Goal: Information Seeking & Learning: Learn about a topic

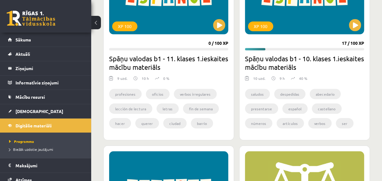
scroll to position [1683, 0]
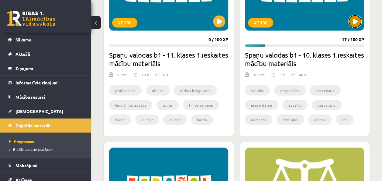
click at [354, 16] on button at bounding box center [355, 21] width 12 height 12
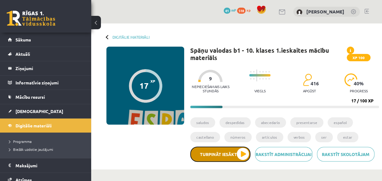
click at [228, 152] on button "Turpināt iesākto" at bounding box center [220, 153] width 60 height 15
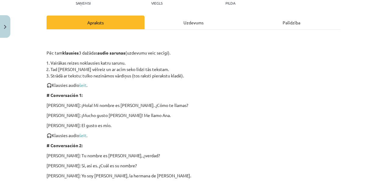
scroll to position [68, 0]
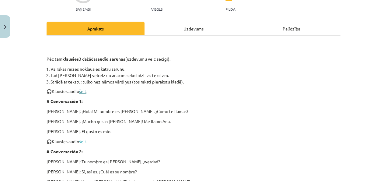
click at [85, 90] on link "šeit" at bounding box center [82, 90] width 7 height 5
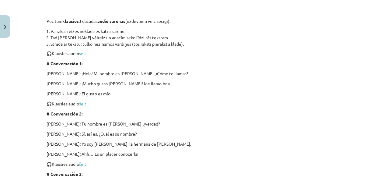
scroll to position [106, 0]
click at [83, 104] on link "šeit" at bounding box center [82, 102] width 7 height 5
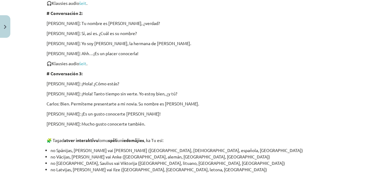
scroll to position [208, 0]
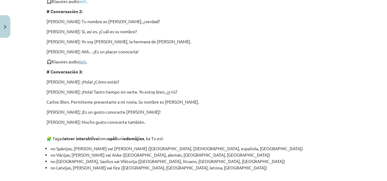
click at [83, 61] on link "šeit" at bounding box center [82, 61] width 7 height 5
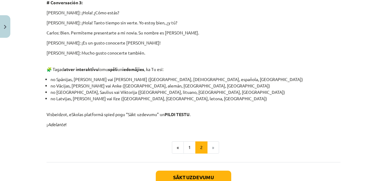
scroll to position [319, 0]
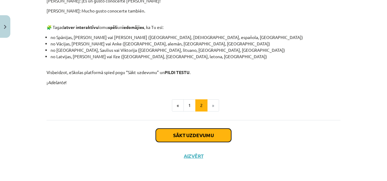
click at [193, 130] on button "Sākt uzdevumu" at bounding box center [193, 134] width 75 height 13
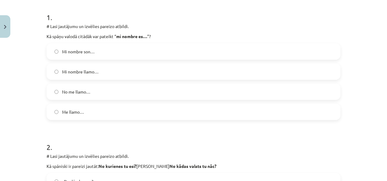
scroll to position [124, 0]
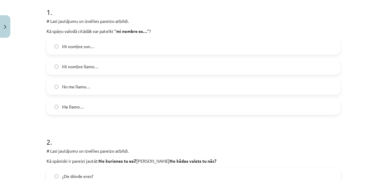
click at [172, 68] on label "Mi nombre llamo…" at bounding box center [193, 66] width 293 height 15
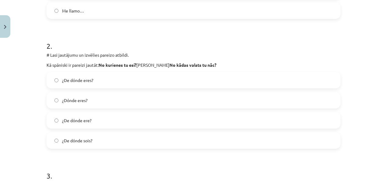
scroll to position [227, 0]
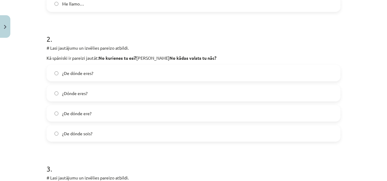
click at [269, 111] on label "¿De dónde ere?" at bounding box center [193, 113] width 293 height 15
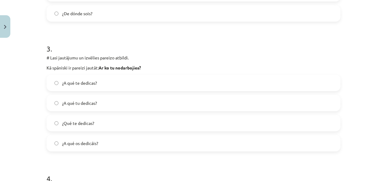
scroll to position [347, 0]
click at [247, 82] on label "¿A qué te dedicas?" at bounding box center [193, 81] width 293 height 15
drag, startPoint x: 382, startPoint y: 91, endPoint x: 386, endPoint y: 105, distance: 14.7
click at [386, 105] on div "Mācību tēma: Spāņu valodas b1 - 10. klases 1.ieskaites mācību materiāls #5 Tema…" at bounding box center [193, 90] width 387 height 181
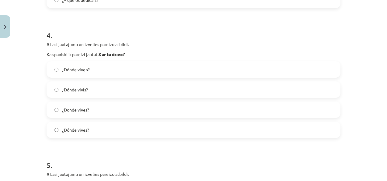
scroll to position [493, 0]
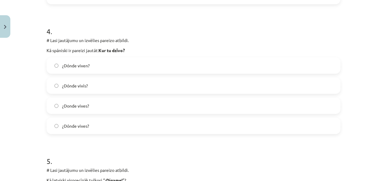
click at [280, 103] on label "¿Donde vives?" at bounding box center [193, 105] width 293 height 15
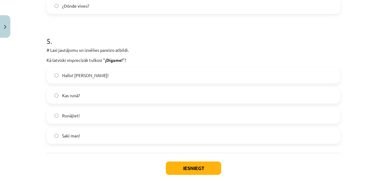
scroll to position [616, 0]
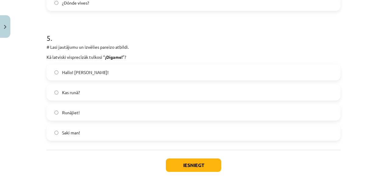
click at [277, 128] on label "Saki man!" at bounding box center [193, 132] width 293 height 15
click at [192, 166] on button "Iesniegt" at bounding box center [193, 164] width 55 height 13
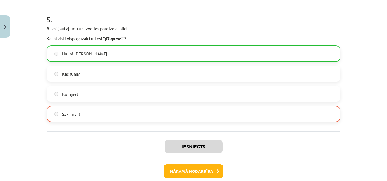
scroll to position [657, 0]
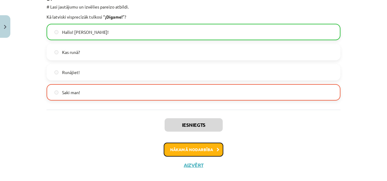
click at [213, 148] on button "Nākamā nodarbība" at bounding box center [194, 149] width 60 height 14
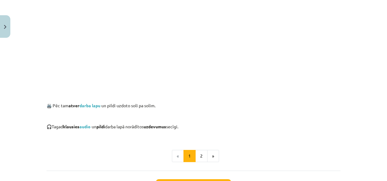
scroll to position [266, 0]
click at [96, 104] on link "darba lapu" at bounding box center [89, 104] width 21 height 5
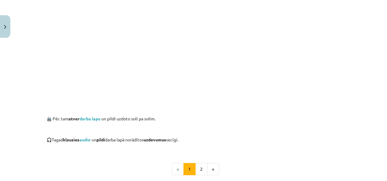
scroll to position [315, 0]
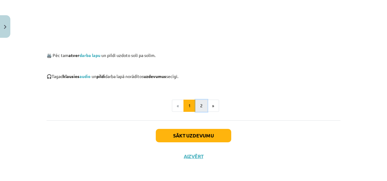
click at [198, 105] on button "2" at bounding box center [201, 105] width 12 height 12
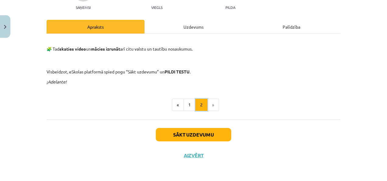
scroll to position [69, 0]
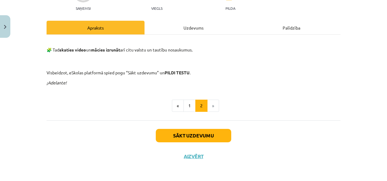
click at [378, 93] on div "Mācību tēma: Spāņu valodas b1 - 10. klases 1.ieskaites mācību materiāls #6 Tema…" at bounding box center [193, 90] width 387 height 181
click at [197, 26] on div "Uzdevums" at bounding box center [194, 28] width 98 height 14
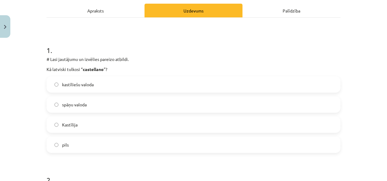
scroll to position [0, 0]
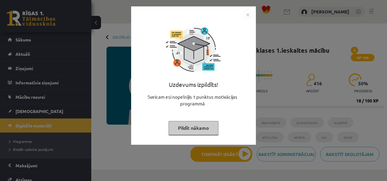
click at [213, 127] on button "Pildīt nākamo" at bounding box center [194, 128] width 50 height 14
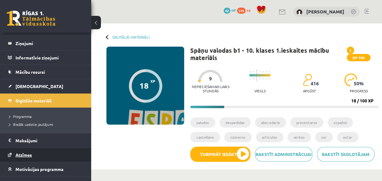
click at [28, 155] on span "Atzīmes" at bounding box center [24, 154] width 16 height 5
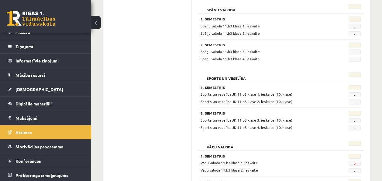
scroll to position [685, 0]
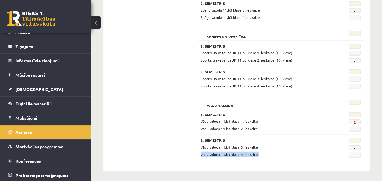
drag, startPoint x: 382, startPoint y: 158, endPoint x: 385, endPoint y: 142, distance: 16.2
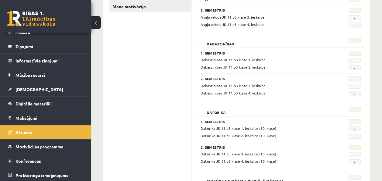
scroll to position [0, 0]
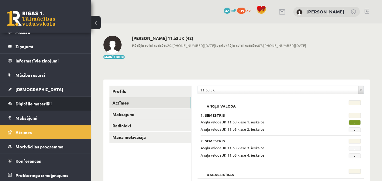
click at [32, 102] on span "Digitālie materiāli" at bounding box center [34, 103] width 36 height 5
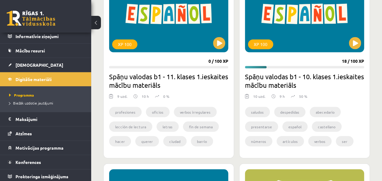
scroll to position [1657, 0]
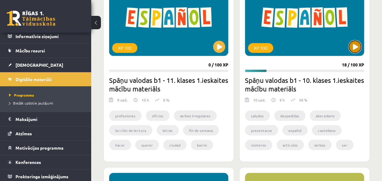
click at [356, 43] on button at bounding box center [355, 46] width 12 height 12
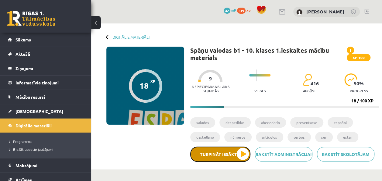
click at [244, 156] on button "Turpināt iesākto" at bounding box center [220, 153] width 60 height 15
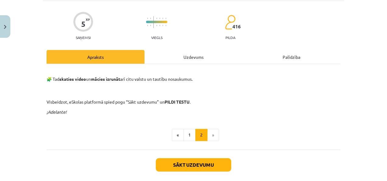
scroll to position [44, 0]
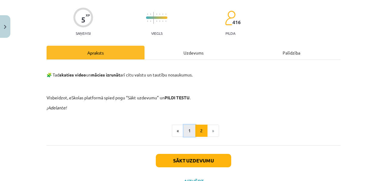
click at [187, 131] on button "1" at bounding box center [189, 130] width 12 height 12
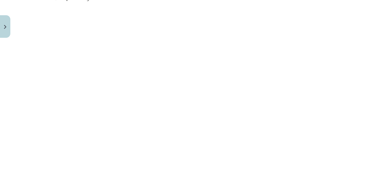
scroll to position [179, 0]
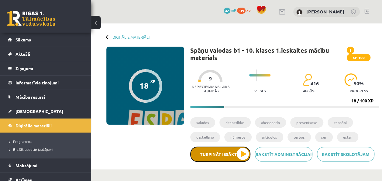
click at [231, 156] on button "Turpināt iesākto" at bounding box center [220, 153] width 60 height 15
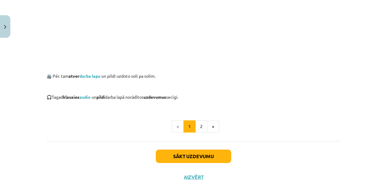
scroll to position [299, 0]
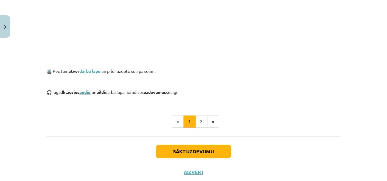
click at [91, 91] on link "audio" at bounding box center [84, 91] width 11 height 5
click at [198, 122] on button "2" at bounding box center [201, 121] width 12 height 12
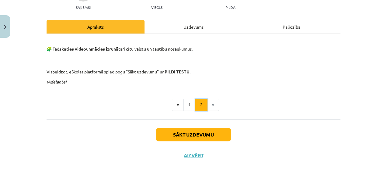
scroll to position [69, 0]
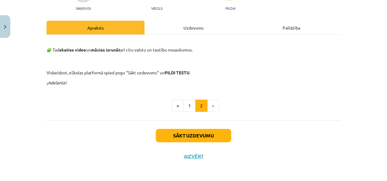
click at [196, 25] on div "Uzdevums" at bounding box center [194, 28] width 98 height 14
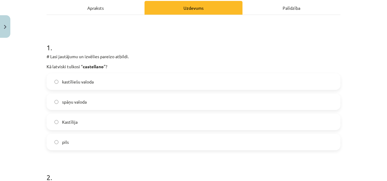
scroll to position [120, 0]
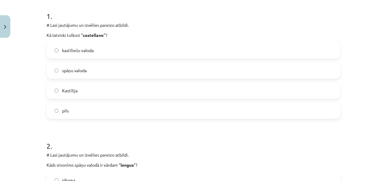
click at [190, 53] on label "kastīliešu valoda" at bounding box center [193, 50] width 293 height 15
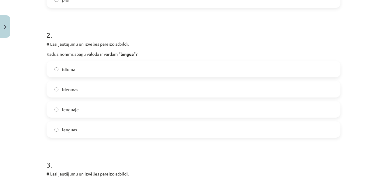
scroll to position [233, 0]
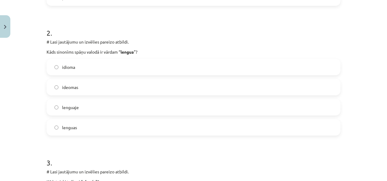
click at [297, 68] on label "idioma" at bounding box center [193, 66] width 293 height 15
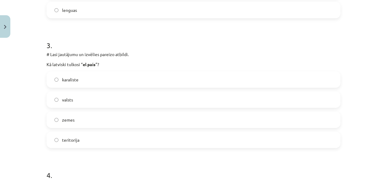
scroll to position [353, 0]
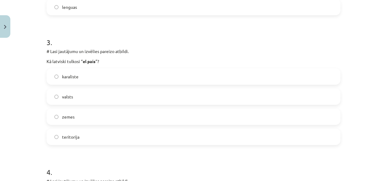
click at [317, 99] on label "valsts" at bounding box center [193, 96] width 293 height 15
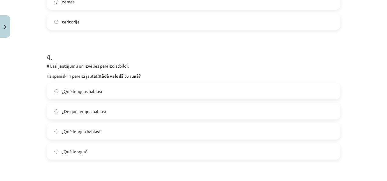
scroll to position [470, 0]
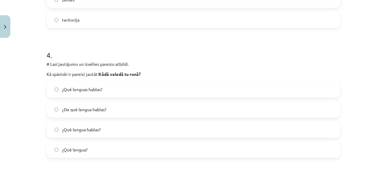
click at [289, 131] on label "¿Qué lengua hablas?" at bounding box center [193, 129] width 293 height 15
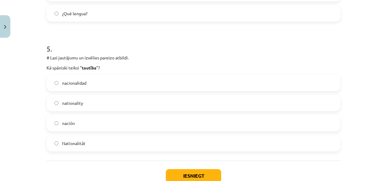
scroll to position [608, 0]
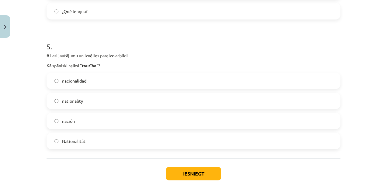
click at [326, 83] on label "nacionalidad" at bounding box center [193, 80] width 293 height 15
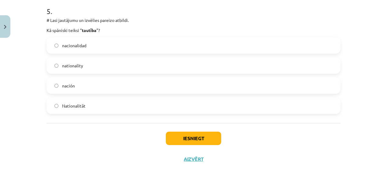
scroll to position [646, 0]
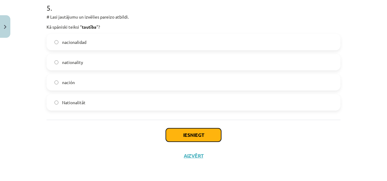
click at [217, 135] on button "Iesniegt" at bounding box center [193, 134] width 55 height 13
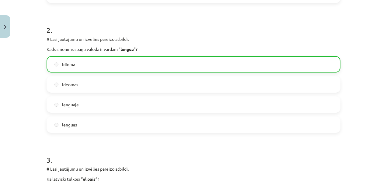
scroll to position [666, 0]
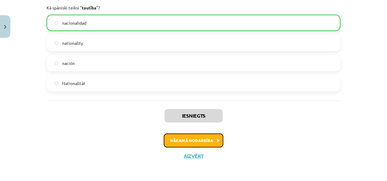
click at [200, 138] on button "Nākamā nodarbība" at bounding box center [194, 140] width 60 height 14
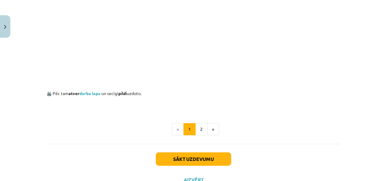
scroll to position [437, 0]
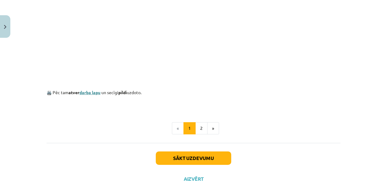
click at [85, 89] on link "darba lapu" at bounding box center [89, 91] width 21 height 5
click at [200, 125] on button "2" at bounding box center [201, 128] width 12 height 12
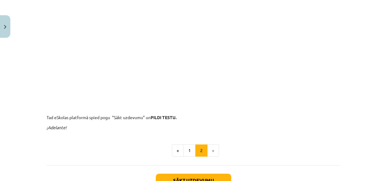
scroll to position [206, 0]
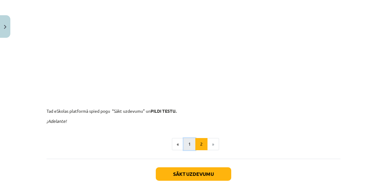
click at [183, 146] on button "1" at bounding box center [189, 144] width 12 height 12
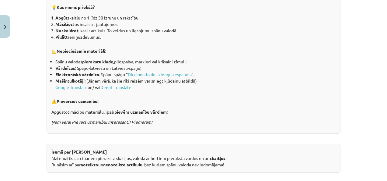
scroll to position [140, 0]
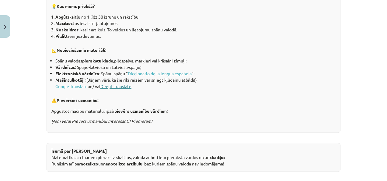
click at [118, 85] on link "DeepL Translate" at bounding box center [115, 85] width 31 height 5
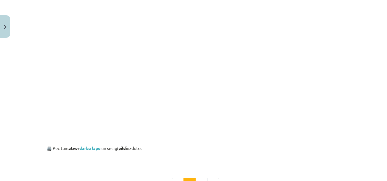
scroll to position [389, 0]
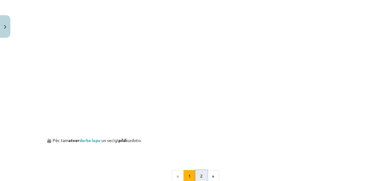
click at [197, 173] on button "2" at bounding box center [201, 176] width 12 height 12
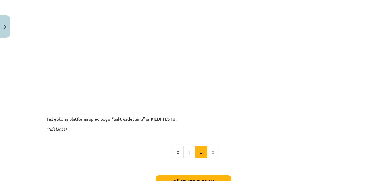
scroll to position [202, 0]
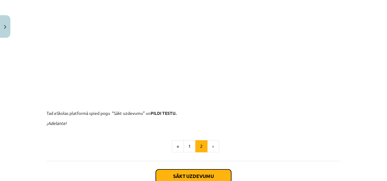
click at [164, 173] on button "Sākt uzdevumu" at bounding box center [193, 175] width 75 height 13
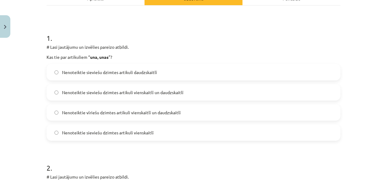
scroll to position [87, 0]
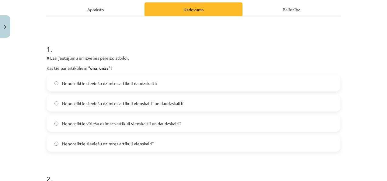
click at [96, 7] on div "Apraksts" at bounding box center [96, 9] width 98 height 14
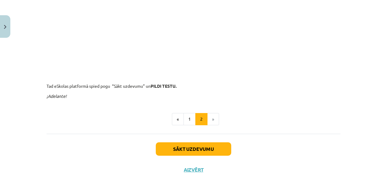
scroll to position [232, 0]
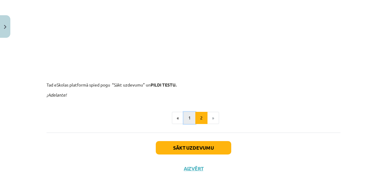
click at [189, 114] on button "1" at bounding box center [189, 118] width 12 height 12
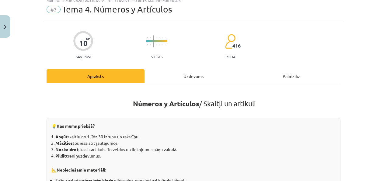
scroll to position [10, 0]
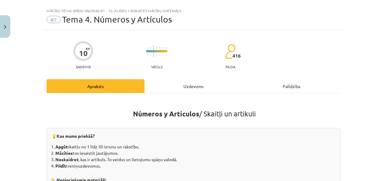
click at [197, 81] on div "Uzdevums" at bounding box center [194, 86] width 98 height 14
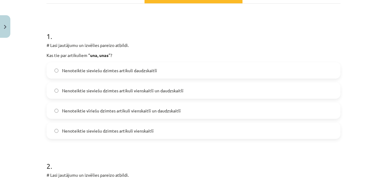
scroll to position [91, 0]
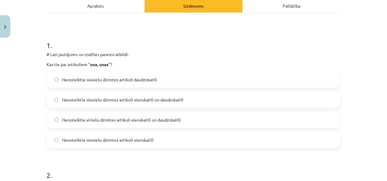
click at [257, 102] on label "Nenoteiktie sieviešu dzimtes artikuli vienskaitlī un daudzskaitlī" at bounding box center [193, 99] width 293 height 15
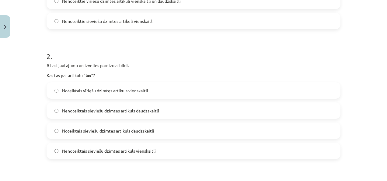
scroll to position [249, 0]
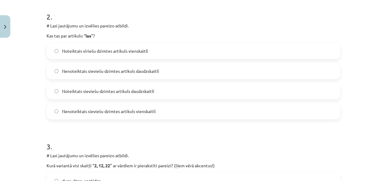
click at [285, 74] on label "Nenoteiktais sieviešu dzimtes artikuls daudzskaitlī" at bounding box center [193, 70] width 293 height 15
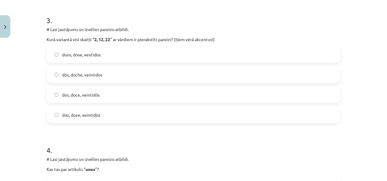
scroll to position [378, 0]
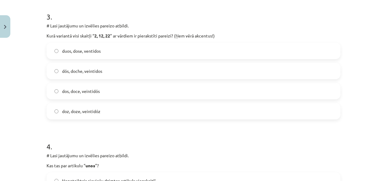
click at [281, 96] on label "dos, doce, veintidós" at bounding box center [193, 90] width 293 height 15
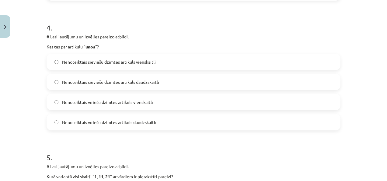
scroll to position [510, 0]
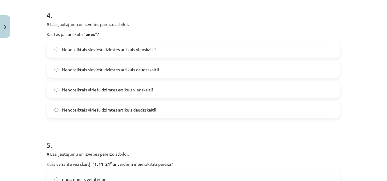
click at [263, 110] on label "Nenoteiktais vīriešu dzimtes artikuls daudzskaitlī" at bounding box center [193, 109] width 293 height 15
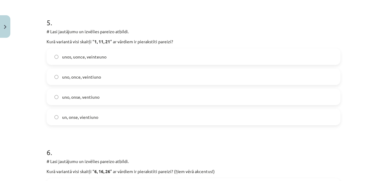
scroll to position [628, 0]
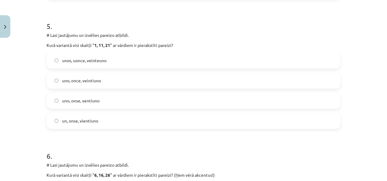
click at [310, 78] on label "uno, once, veintiuno" at bounding box center [193, 80] width 293 height 15
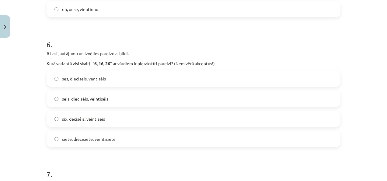
scroll to position [749, 0]
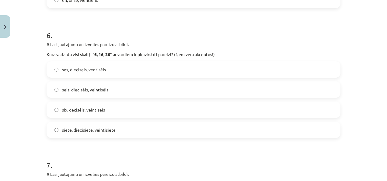
click at [316, 86] on label "seis, dieciséis, veintiséis" at bounding box center [193, 89] width 293 height 15
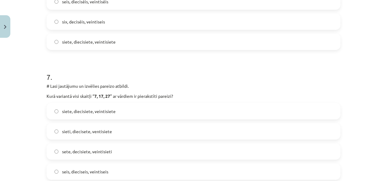
scroll to position [859, 0]
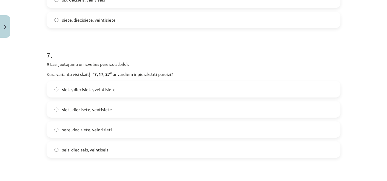
click at [293, 86] on label "siete, diecisiete, veintisiete" at bounding box center [193, 89] width 293 height 15
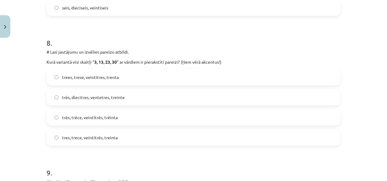
scroll to position [1008, 0]
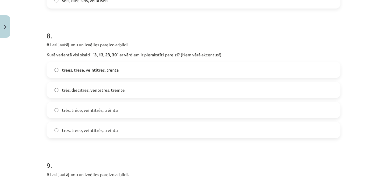
click at [307, 130] on label "tres, trece, veintitrés, treinta" at bounding box center [193, 129] width 293 height 15
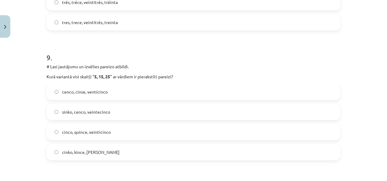
scroll to position [1119, 0]
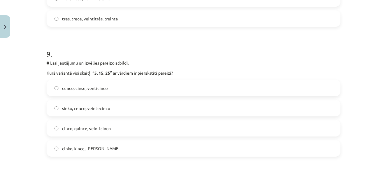
click at [331, 125] on label "cinco, quince, veinticinco" at bounding box center [193, 127] width 293 height 15
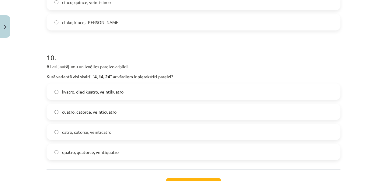
scroll to position [1250, 0]
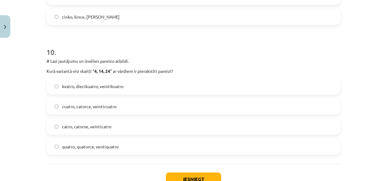
click at [309, 101] on label "cuatro, catorce, veinticuatro" at bounding box center [193, 106] width 293 height 15
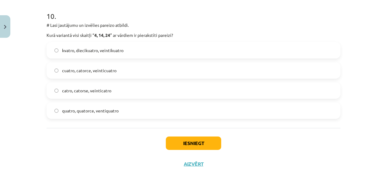
scroll to position [1294, 0]
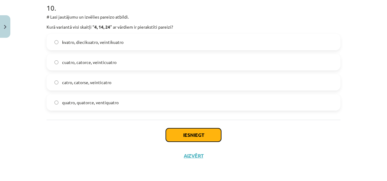
click at [187, 135] on button "Iesniegt" at bounding box center [193, 134] width 55 height 13
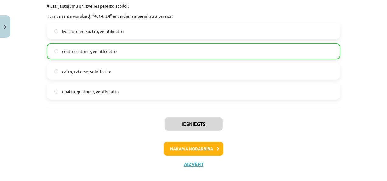
scroll to position [1314, 0]
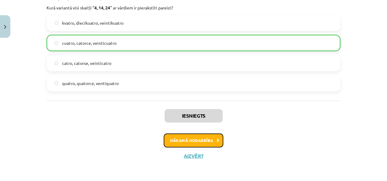
click at [217, 142] on button "Nākamā nodarbība" at bounding box center [194, 140] width 60 height 14
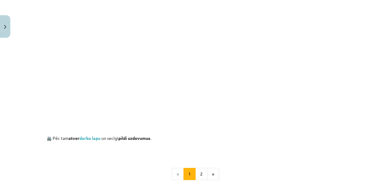
scroll to position [402, 0]
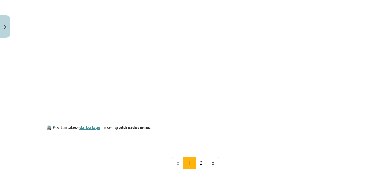
click at [90, 128] on link "darba lapu" at bounding box center [89, 126] width 21 height 5
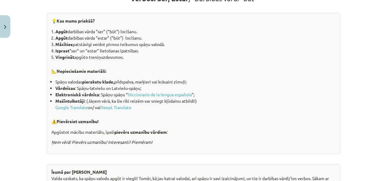
scroll to position [75, 0]
